Goal: Navigation & Orientation: Find specific page/section

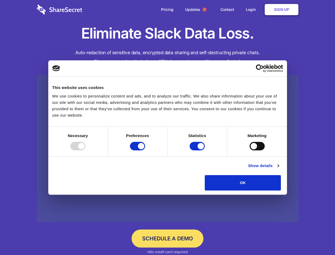
click at [85, 150] on div at bounding box center [77, 146] width 15 height 8
click at [145, 150] on input "Preferences" at bounding box center [137, 146] width 15 height 8
checkbox input "false"
click at [198, 150] on input "Statistics" at bounding box center [197, 146] width 15 height 8
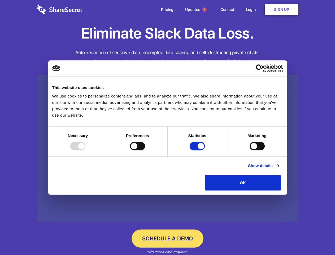
checkbox input "false"
click at [250, 150] on input "Marketing" at bounding box center [257, 146] width 15 height 8
checkbox input "true"
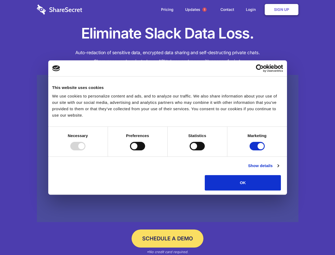
click at [279, 169] on link "Show details" at bounding box center [263, 165] width 31 height 6
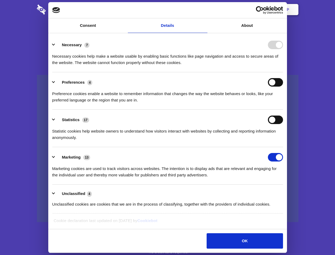
click at [283, 72] on li "Necessary 7 Necessary cookies help make a website usable by enabling basic func…" at bounding box center [167, 53] width 231 height 37
click at [204, 10] on span "1" at bounding box center [204, 9] width 4 height 4
